Goal: Find specific page/section: Find specific page/section

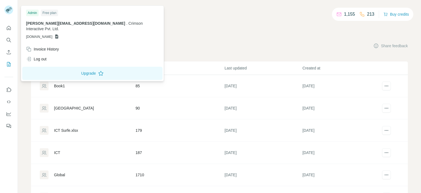
click at [9, 12] on img at bounding box center [8, 9] width 9 height 9
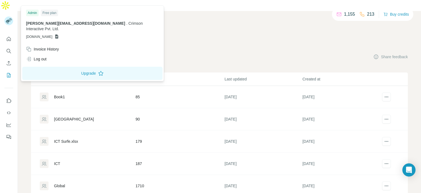
drag, startPoint x: 217, startPoint y: 42, endPoint x: 65, endPoint y: 44, distance: 151.3
click at [217, 51] on div "My lists Companies People Share feedback" at bounding box center [219, 57] width 377 height 12
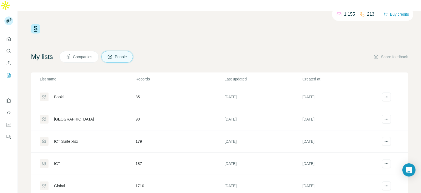
click at [10, 36] on icon "Quick start" at bounding box center [8, 38] width 5 height 5
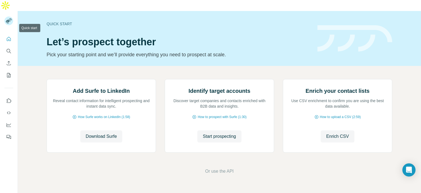
click at [10, 36] on icon "Quick start" at bounding box center [8, 38] width 5 height 5
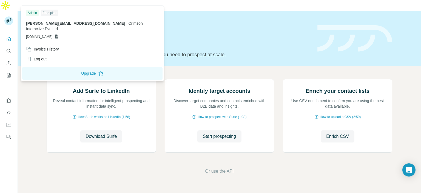
click at [9, 16] on img at bounding box center [8, 20] width 9 height 9
click at [45, 24] on span "[PERSON_NAME][EMAIL_ADDRESS][DOMAIN_NAME]" at bounding box center [75, 23] width 99 height 4
click at [49, 34] on span "[DOMAIN_NAME]" at bounding box center [39, 36] width 26 height 5
click at [10, 48] on icon "Search" at bounding box center [8, 50] width 5 height 5
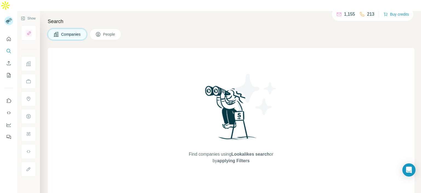
click at [108, 32] on span "People" at bounding box center [109, 34] width 13 height 5
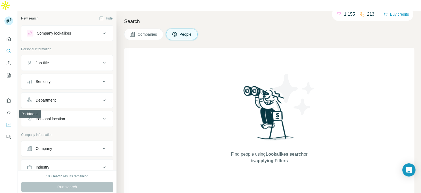
click at [7, 123] on icon "Dashboard" at bounding box center [9, 124] width 4 height 2
click at [12, 132] on button "Feedback" at bounding box center [8, 137] width 9 height 10
